Goal: Task Accomplishment & Management: Use online tool/utility

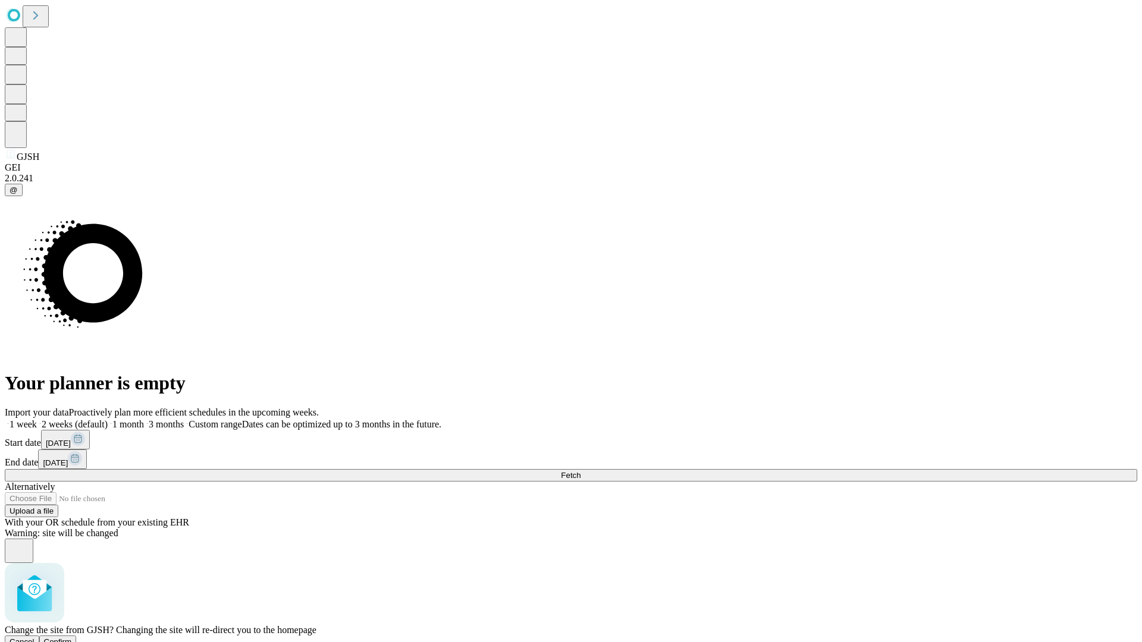
click at [72, 638] on span "Confirm" at bounding box center [58, 642] width 28 height 9
click at [108, 419] on label "2 weeks (default)" at bounding box center [72, 424] width 71 height 10
click at [580, 471] on span "Fetch" at bounding box center [571, 475] width 20 height 9
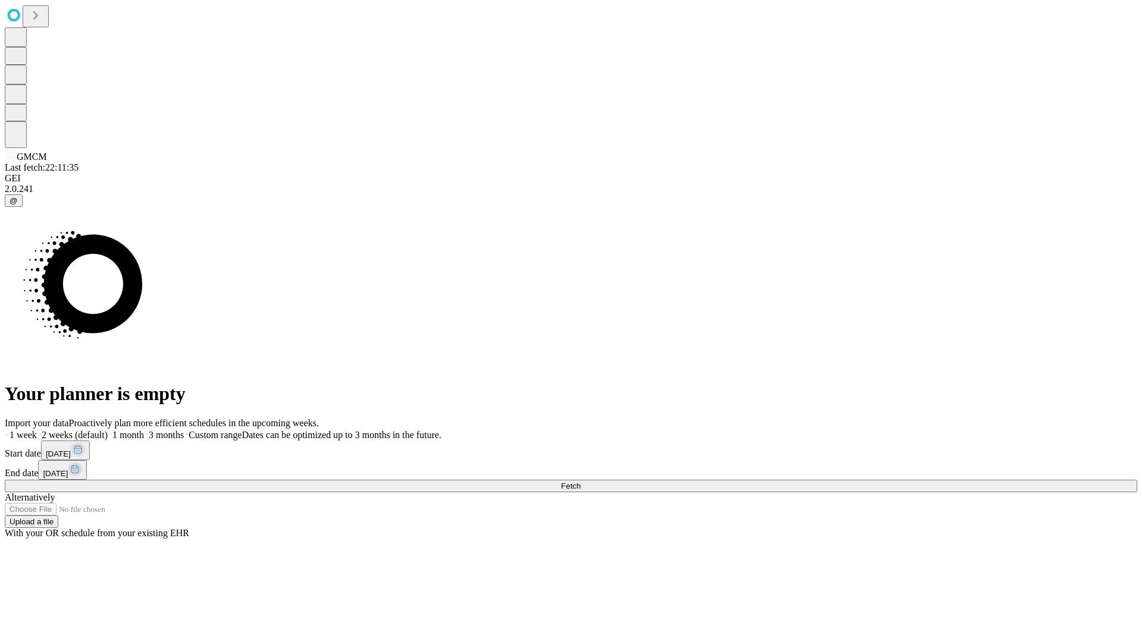
click at [108, 430] on label "2 weeks (default)" at bounding box center [72, 435] width 71 height 10
click at [580, 482] on span "Fetch" at bounding box center [571, 486] width 20 height 9
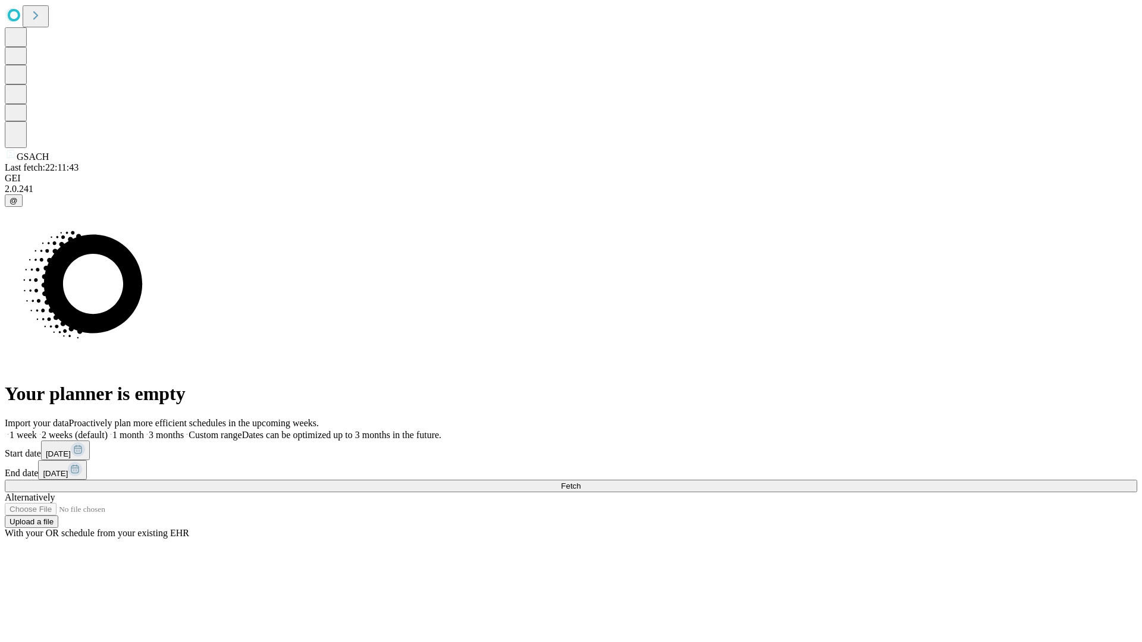
click at [108, 430] on label "2 weeks (default)" at bounding box center [72, 435] width 71 height 10
click at [580, 482] on span "Fetch" at bounding box center [571, 486] width 20 height 9
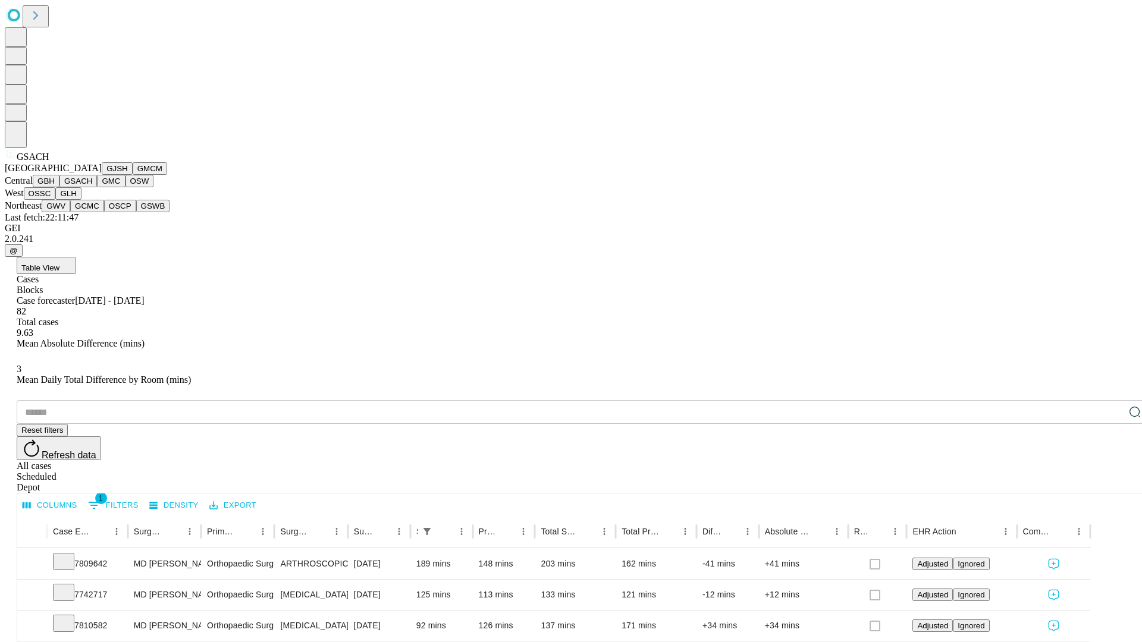
click at [97, 187] on button "GMC" at bounding box center [111, 181] width 28 height 12
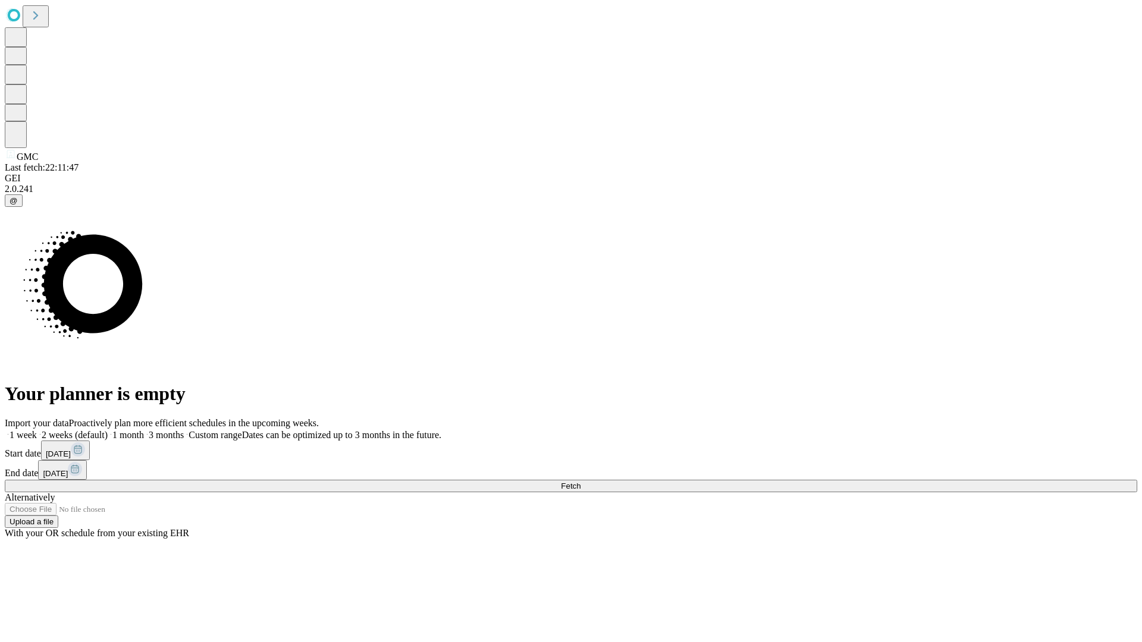
click at [108, 430] on label "2 weeks (default)" at bounding box center [72, 435] width 71 height 10
click at [580, 482] on span "Fetch" at bounding box center [571, 486] width 20 height 9
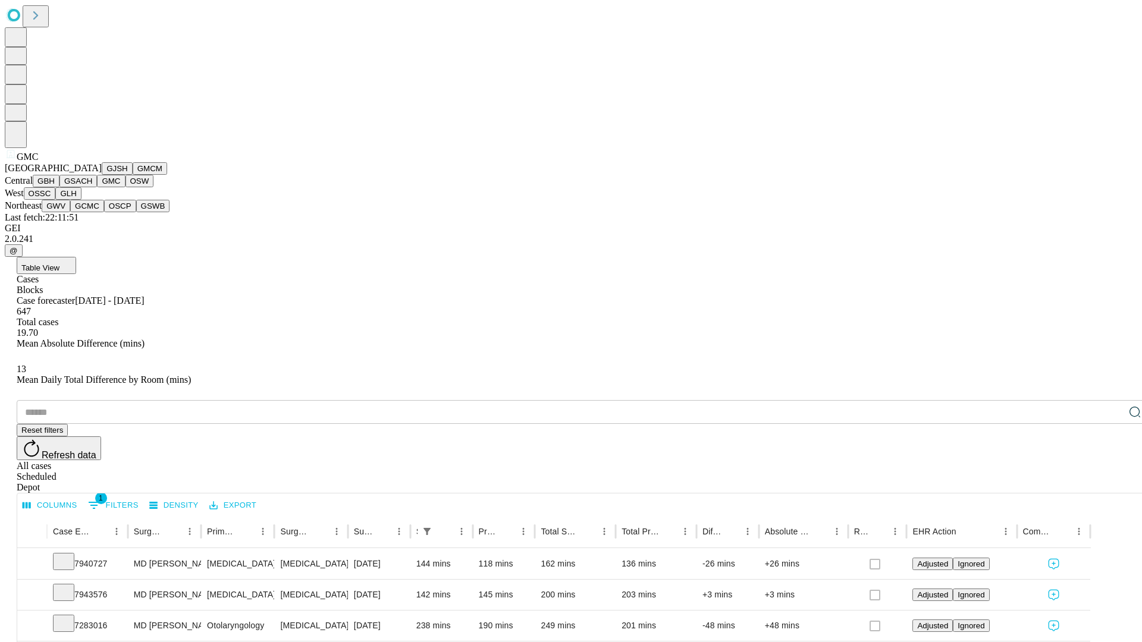
click at [125, 187] on button "OSW" at bounding box center [139, 181] width 29 height 12
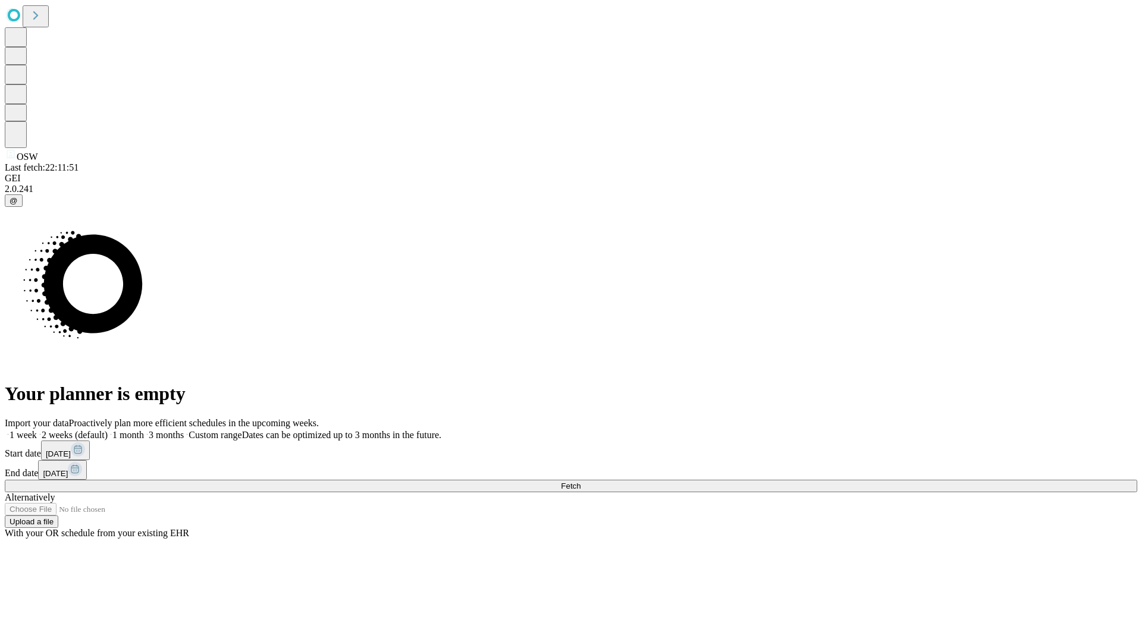
click at [580, 482] on span "Fetch" at bounding box center [571, 486] width 20 height 9
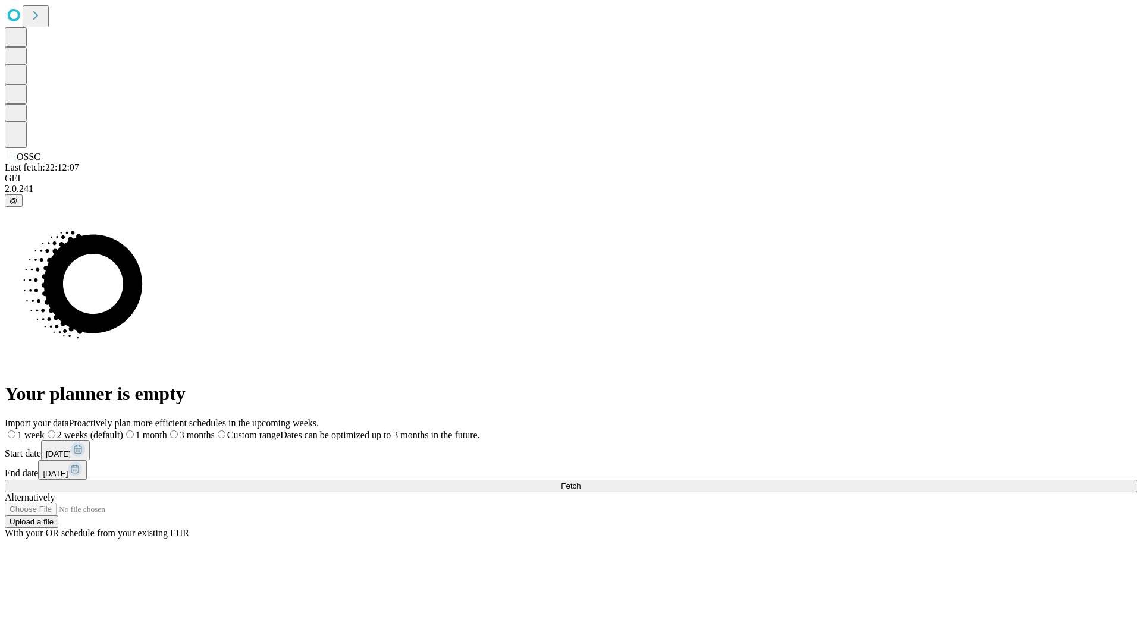
click at [123, 430] on label "2 weeks (default)" at bounding box center [84, 435] width 78 height 10
click at [580, 482] on span "Fetch" at bounding box center [571, 486] width 20 height 9
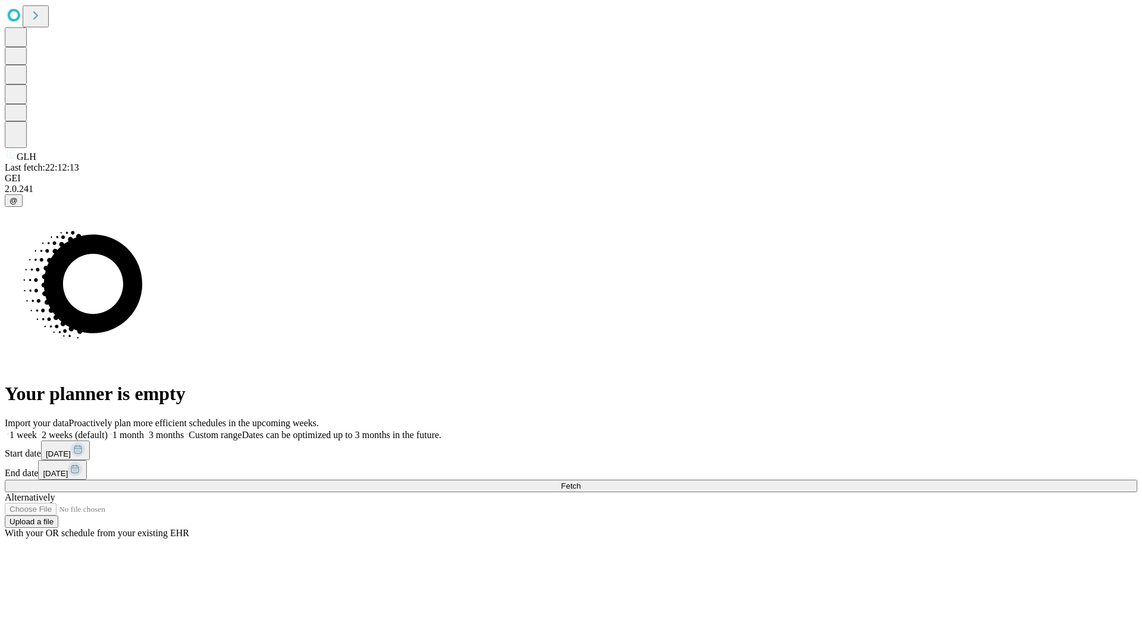
click at [108, 430] on label "2 weeks (default)" at bounding box center [72, 435] width 71 height 10
click at [580, 482] on span "Fetch" at bounding box center [571, 486] width 20 height 9
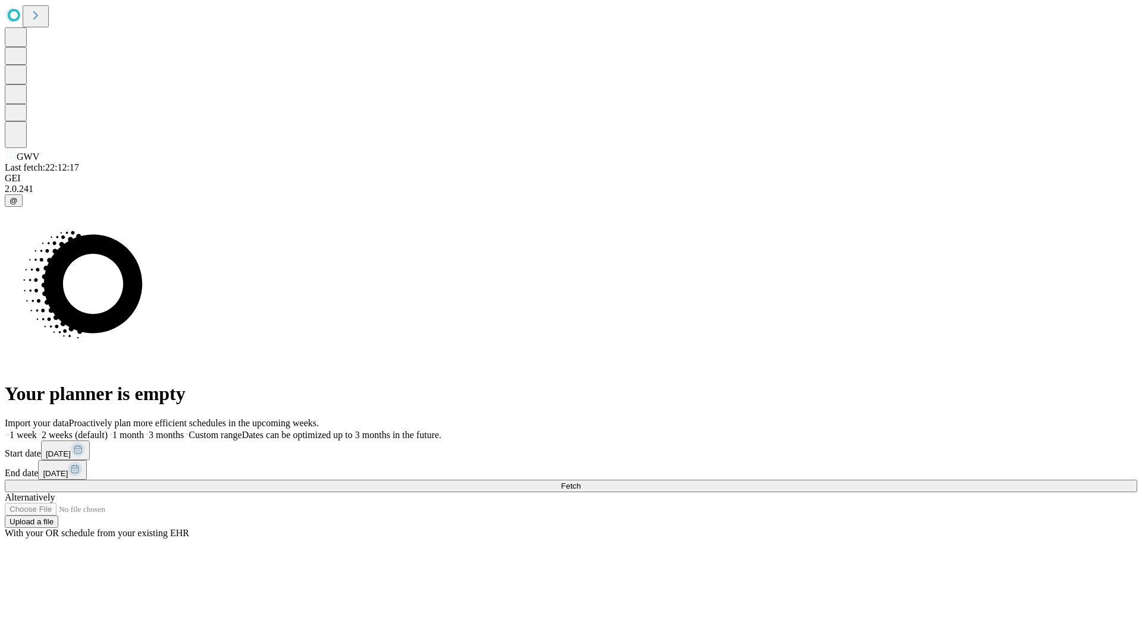
click at [108, 430] on label "2 weeks (default)" at bounding box center [72, 435] width 71 height 10
click at [580, 482] on span "Fetch" at bounding box center [571, 486] width 20 height 9
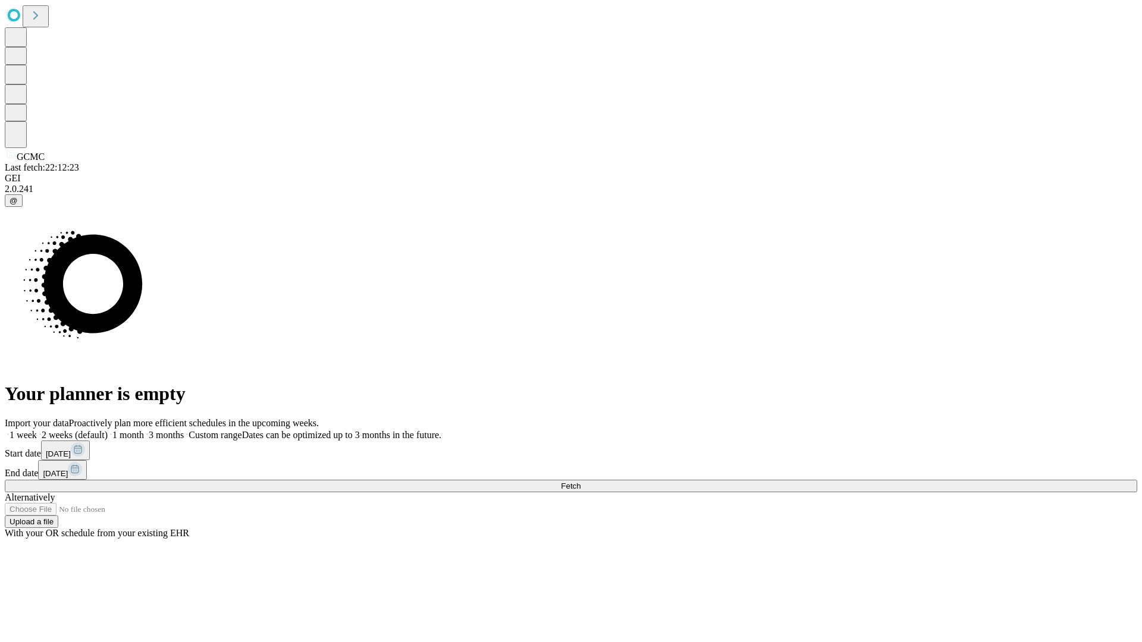
click at [580, 482] on span "Fetch" at bounding box center [571, 486] width 20 height 9
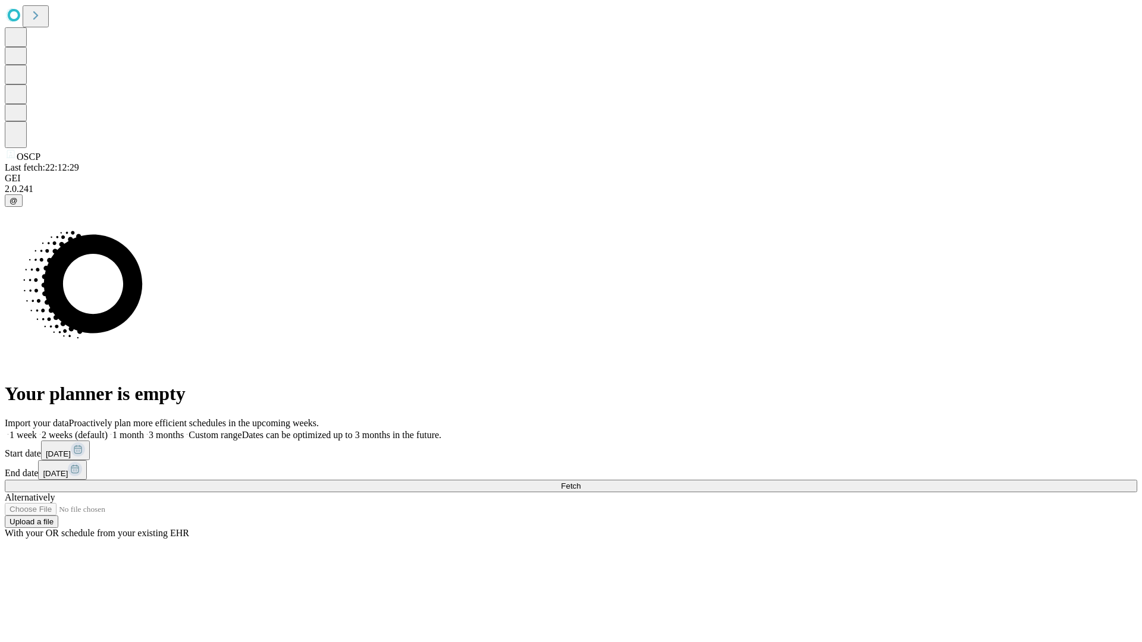
click at [108, 430] on label "2 weeks (default)" at bounding box center [72, 435] width 71 height 10
click at [580, 482] on span "Fetch" at bounding box center [571, 486] width 20 height 9
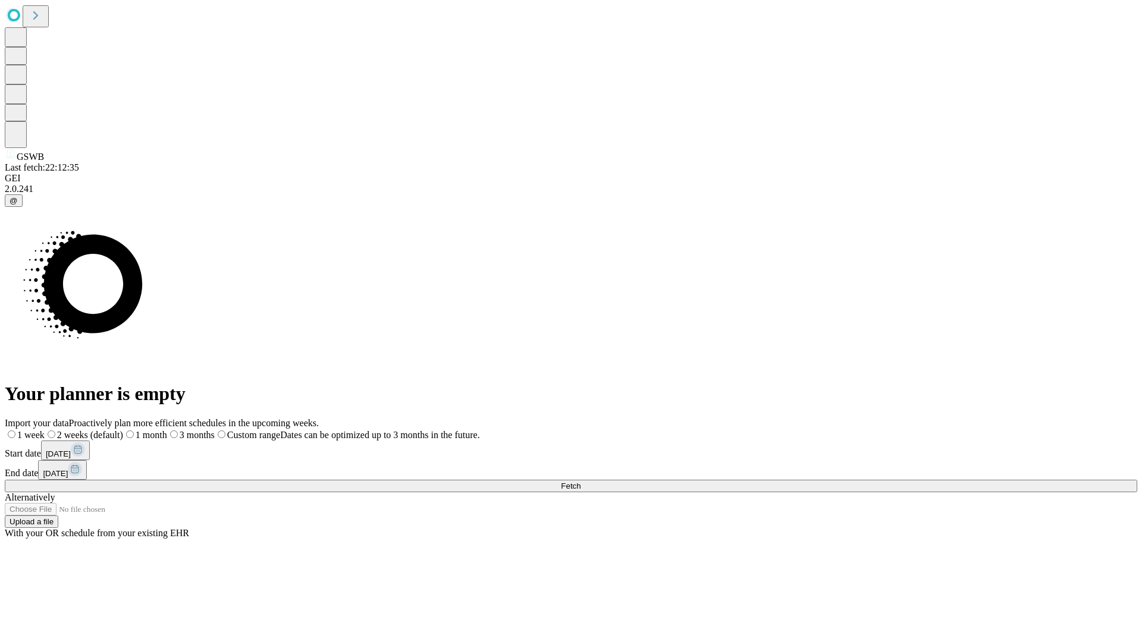
click at [580, 482] on span "Fetch" at bounding box center [571, 486] width 20 height 9
